Goal: Task Accomplishment & Management: Manage account settings

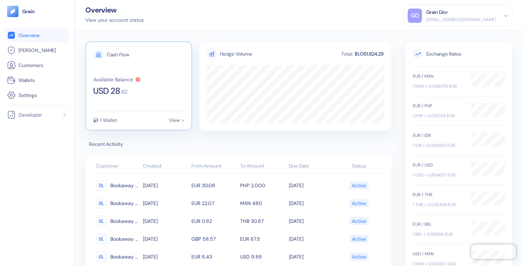
click at [123, 77] on div "Available Balance" at bounding box center [113, 79] width 40 height 5
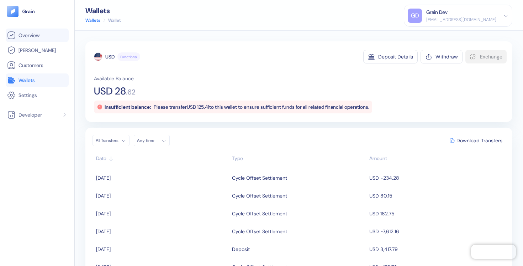
click at [47, 34] on link "Overview" at bounding box center [37, 35] width 60 height 9
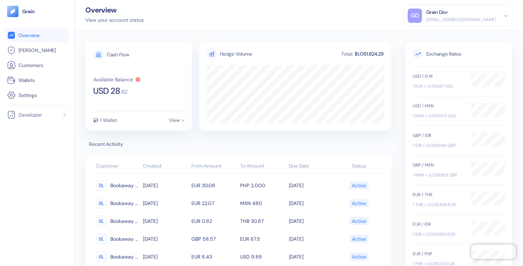
click at [457, 22] on div "[EMAIL_ADDRESS][DOMAIN_NAME]" at bounding box center [462, 19] width 70 height 6
click at [437, 34] on div "Sign Out" at bounding box center [427, 35] width 20 height 7
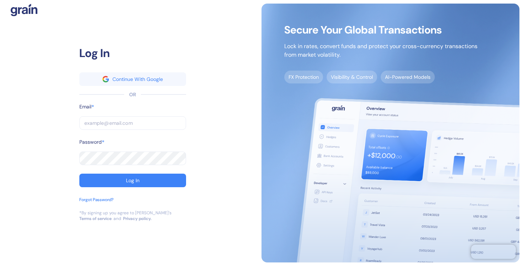
click at [126, 119] on input "text" at bounding box center [132, 123] width 107 height 14
type input "[EMAIL_ADDRESS][DOMAIN_NAME]"
